Goal: Task Accomplishment & Management: Use online tool/utility

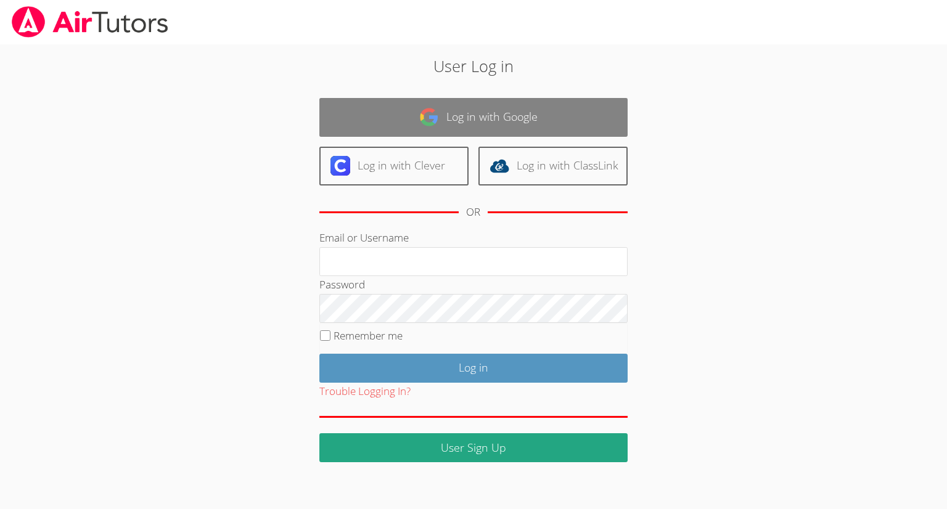
type input "[EMAIL_ADDRESS][DOMAIN_NAME]"
click at [395, 115] on link "Log in with Google" at bounding box center [473, 117] width 308 height 39
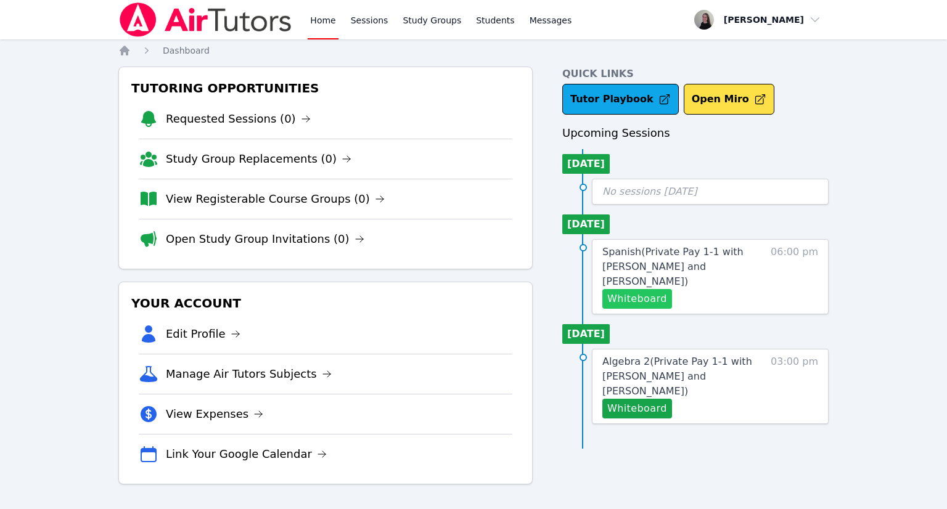
click at [643, 289] on button "Whiteboard" at bounding box center [637, 299] width 70 height 20
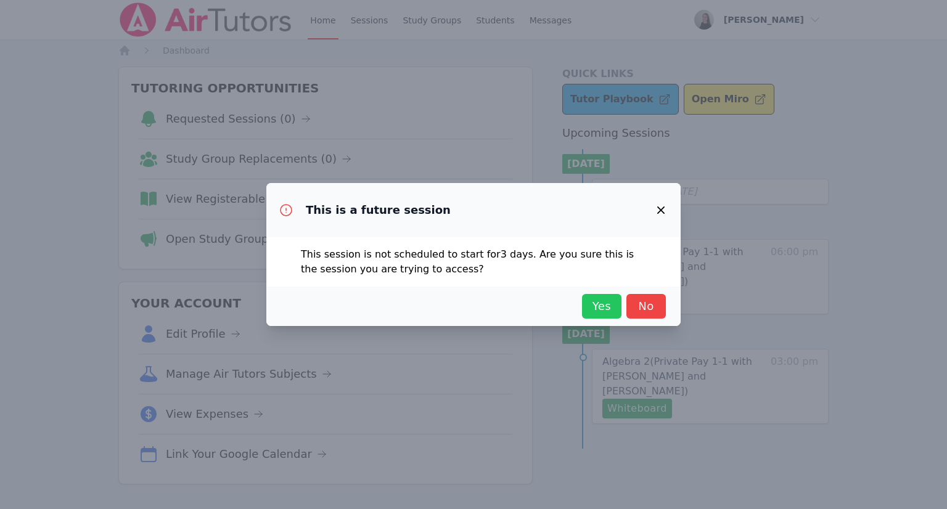
click at [597, 306] on span "Yes" at bounding box center [601, 306] width 27 height 17
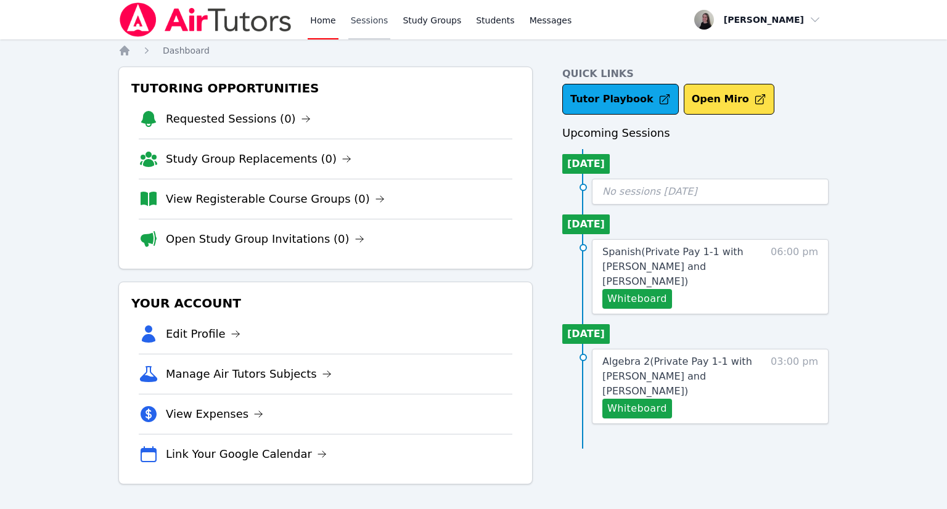
click at [380, 33] on link "Sessions" at bounding box center [369, 19] width 43 height 39
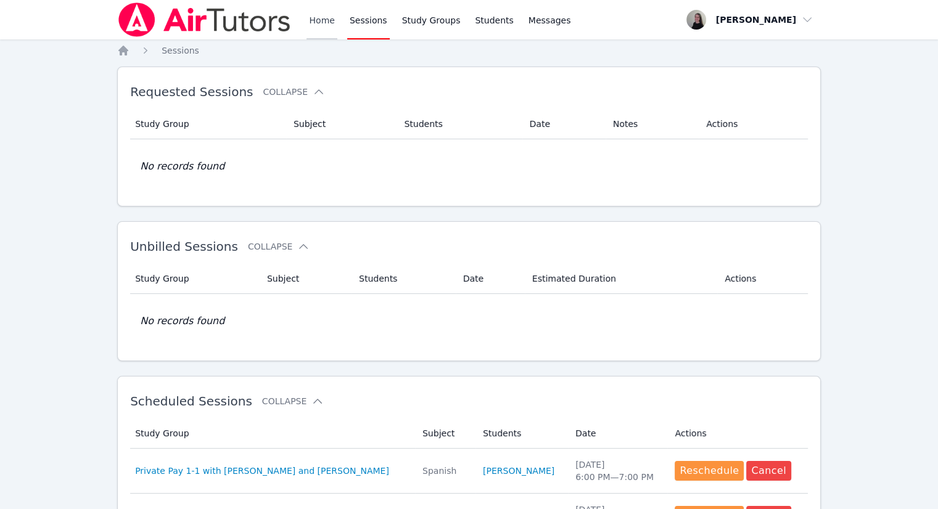
drag, startPoint x: 335, startPoint y: 27, endPoint x: 327, endPoint y: 13, distance: 15.8
click at [335, 27] on div "Home Sessions Study Groups Students Messages" at bounding box center [439, 19] width 266 height 39
